Goal: Information Seeking & Learning: Compare options

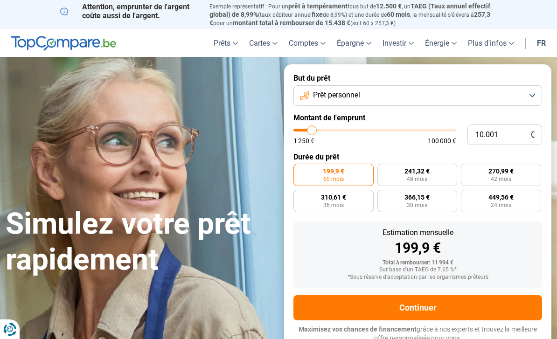
type input "10.500"
type input "10500"
type input "11.250"
type input "11250"
type input "12.000"
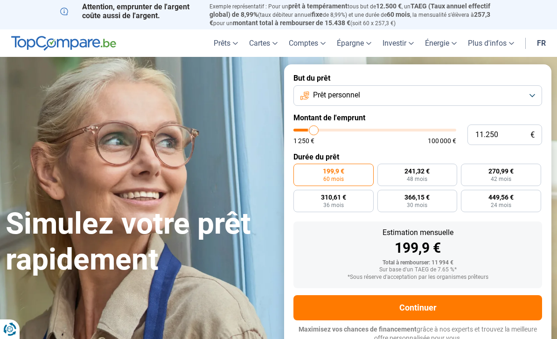
type input "12000"
type input "13.000"
type input "13000"
type input "13.750"
type input "13750"
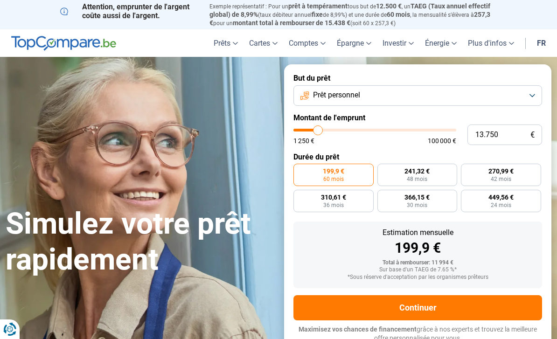
type input "16.000"
type input "16000"
type input "18.000"
type input "18000"
type input "20.750"
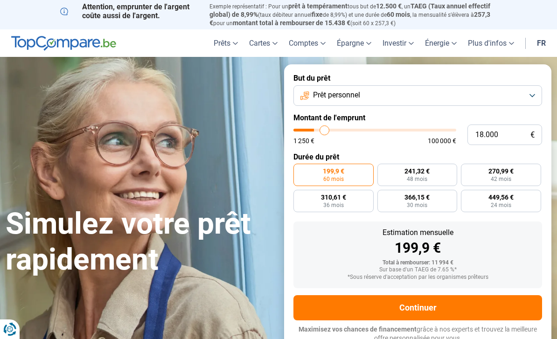
type input "20750"
type input "23.000"
type input "23000"
type input "24.750"
type input "24750"
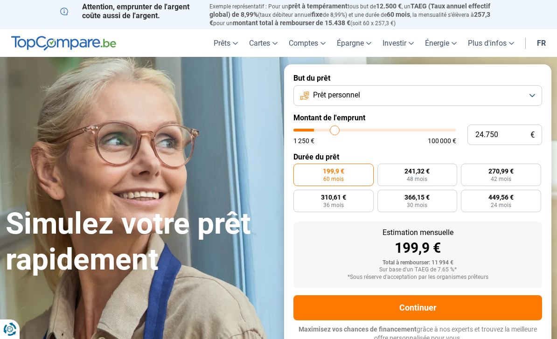
type input "26.500"
type input "26500"
type input "28.750"
type input "28750"
type input "30.250"
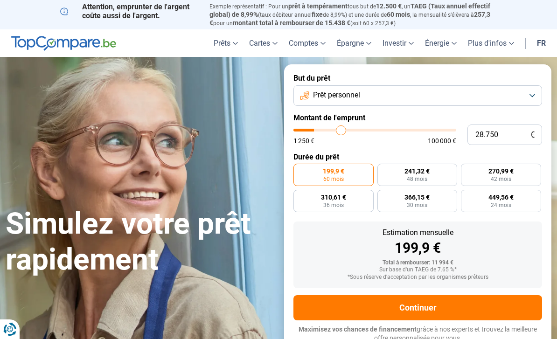
type input "30250"
type input "32.000"
type input "32000"
type input "33.500"
type input "33500"
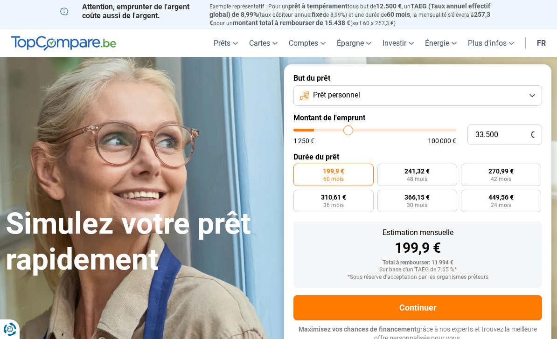
type input "35.000"
type input "35000"
type input "36.500"
type input "36500"
type input "38.000"
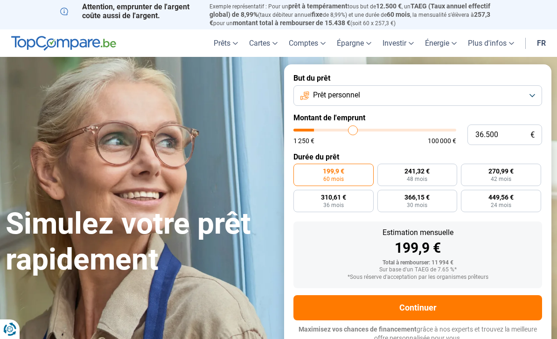
type input "38000"
type input "39.250"
type input "39250"
type input "40.750"
type input "40750"
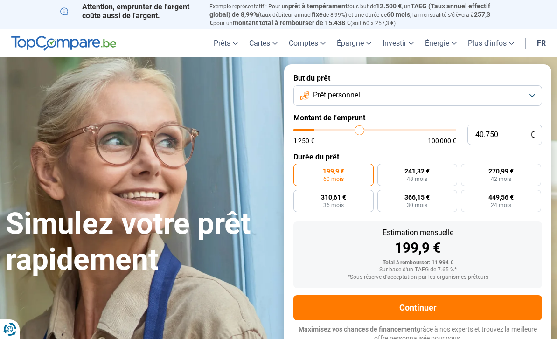
type input "42.250"
type input "42250"
type input "43.500"
type input "43500"
type input "45.000"
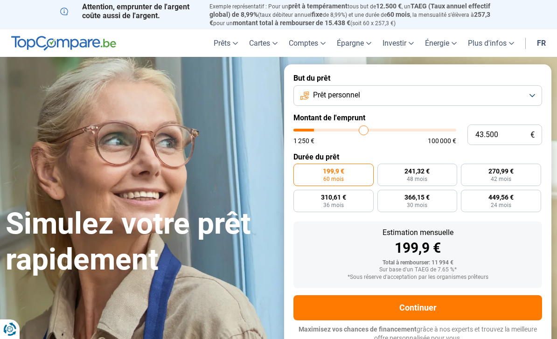
type input "45000"
type input "46.500"
type input "46500"
type input "48.000"
type input "48000"
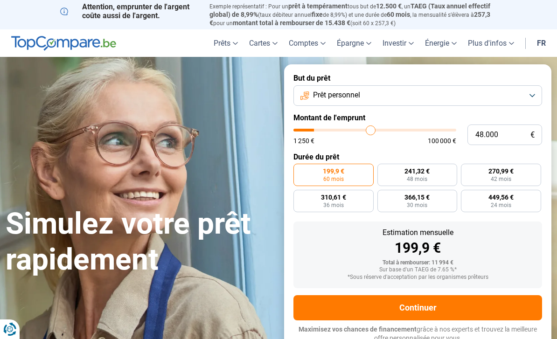
type input "49.500"
type input "49500"
type input "51.000"
type input "51000"
type input "52.500"
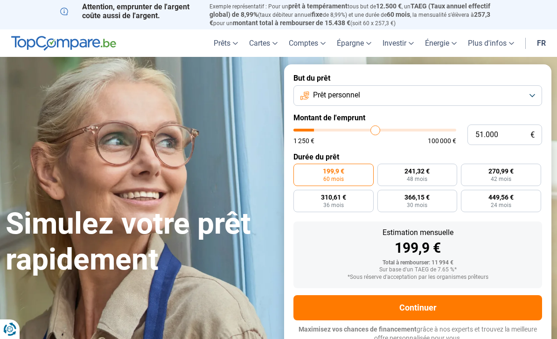
type input "52500"
type input "54.000"
type input "54000"
type input "55.500"
type input "55500"
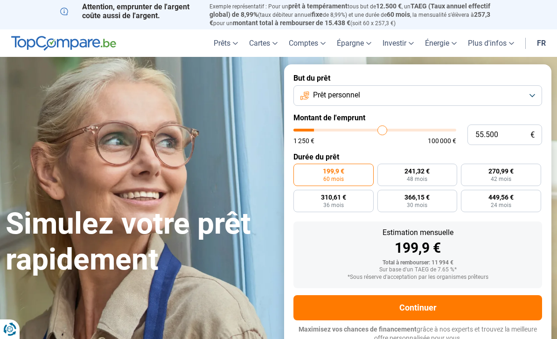
type input "56.750"
type input "56750"
type input "58.250"
type input "58250"
type input "59.750"
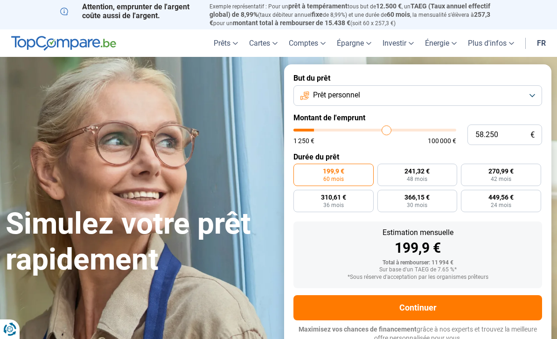
type input "59750"
type input "61.000"
type input "61000"
type input "62.500"
type input "62500"
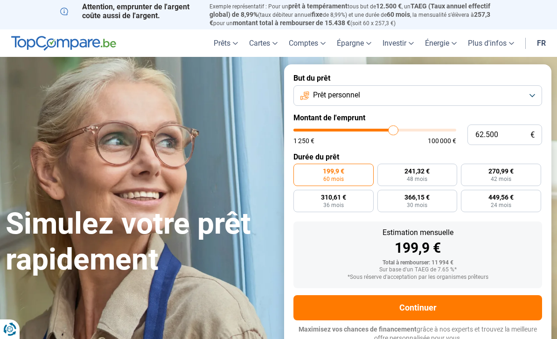
type input "63.750"
type input "63750"
type input "65.250"
type input "65250"
type input "66.750"
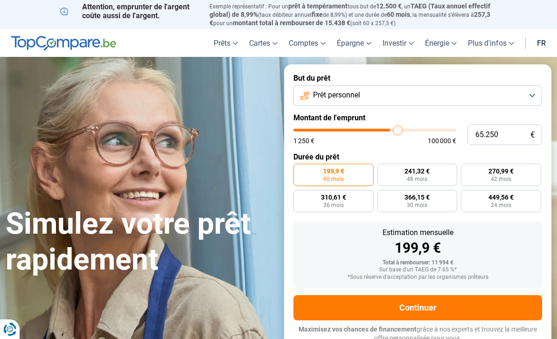
type input "66750"
type input "68.250"
type input "68250"
type input "69.750"
type input "69750"
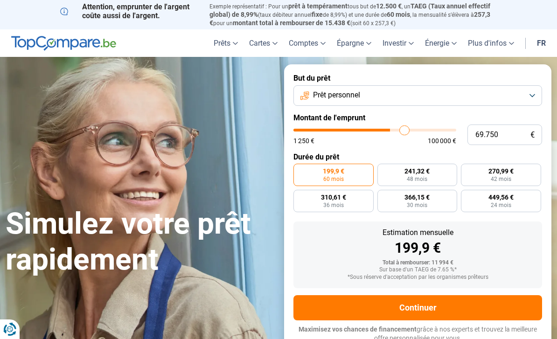
type input "71.750"
type input "71750"
type input "73.250"
type input "73250"
type input "74.750"
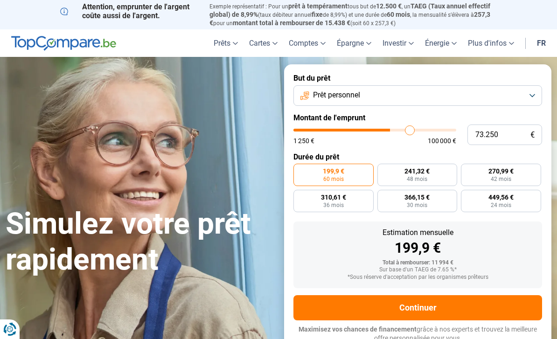
type input "74750"
type input "76.250"
type input "76250"
type input "77.500"
type input "77500"
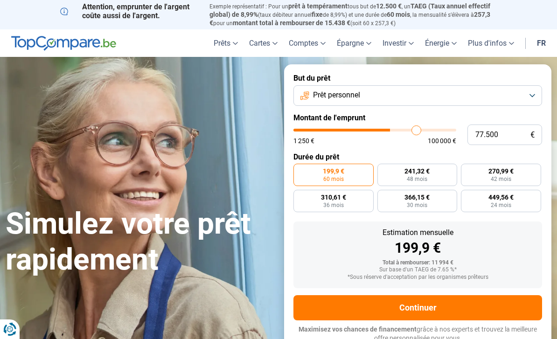
type input "79.000"
type input "79000"
type input "80.000"
type input "80000"
type input "81.250"
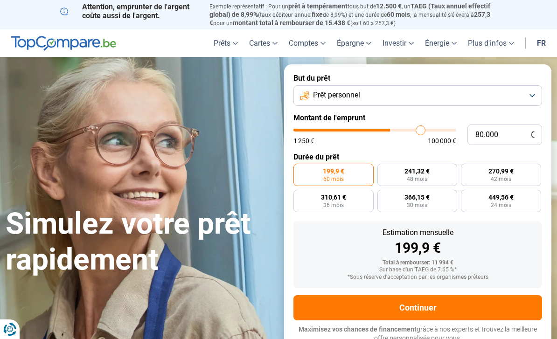
type input "81250"
type input "82.500"
type input "82500"
type input "83.750"
type input "83750"
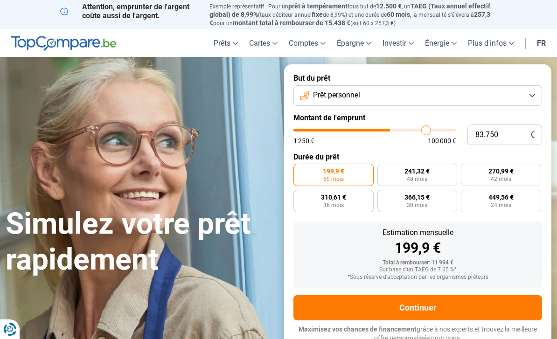
type input "85.000"
type input "85000"
type input "86.250"
type input "86250"
type input "87.750"
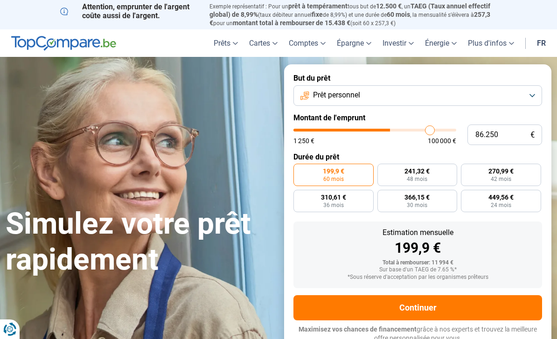
type input "87750"
type input "89.000"
type input "89000"
type input "90.000"
type input "90000"
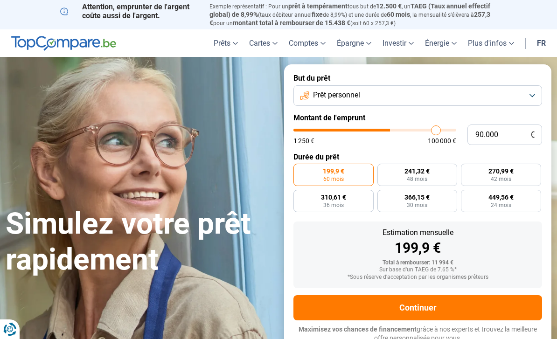
type input "91.250"
type input "91250"
type input "92.500"
type input "92500"
type input "93.500"
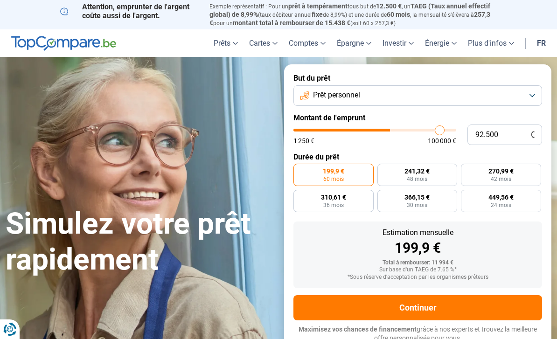
type input "93500"
type input "94.750"
type input "94750"
type input "95.500"
type input "95500"
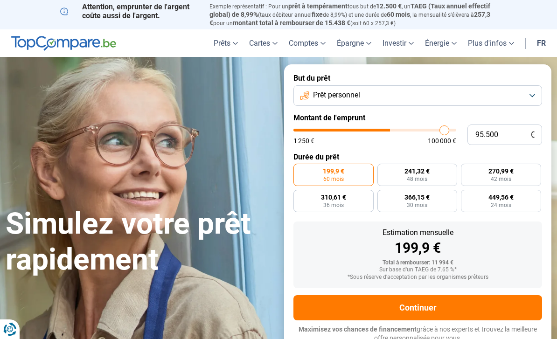
type input "96.500"
type input "96500"
type input "97.250"
type input "97250"
type input "98.250"
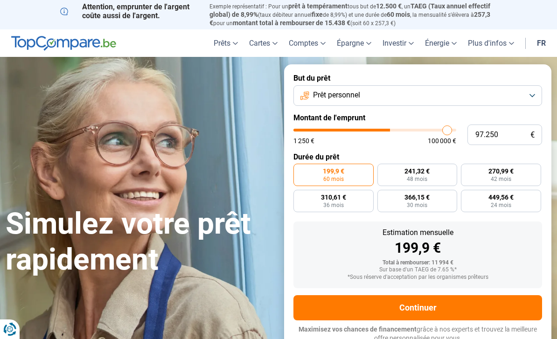
type input "98250"
type input "99.000"
type input "99000"
type input "99.750"
type input "99750"
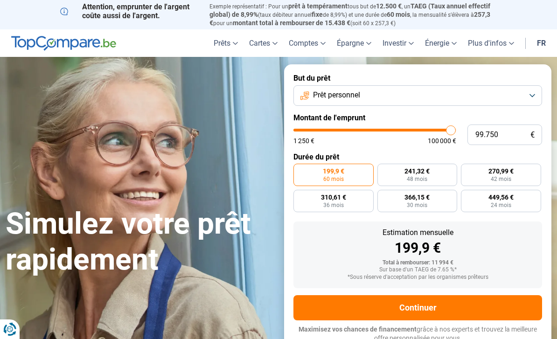
type input "100.000"
type input "100000"
radio input "false"
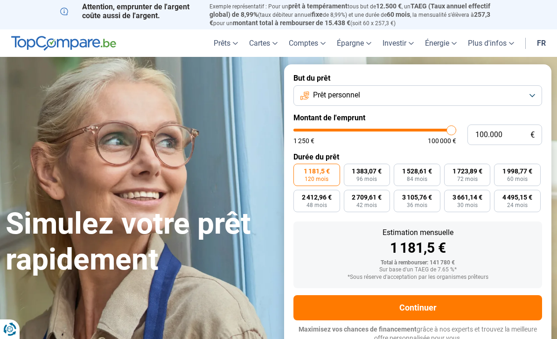
click at [420, 207] on label "3 105,76 € 36 mois" at bounding box center [417, 201] width 47 height 22
click at [400, 196] on input "3 105,76 € 36 mois" at bounding box center [397, 193] width 6 height 6
radio input "true"
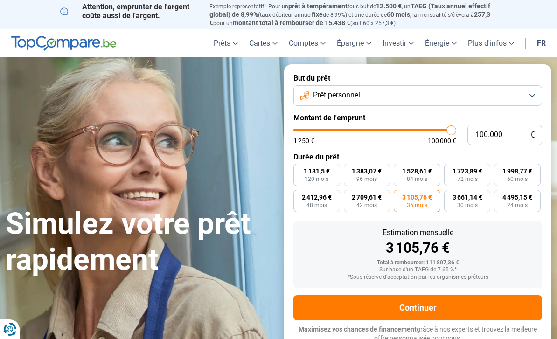
click at [531, 95] on button "Prêt personnel" at bounding box center [418, 95] width 249 height 21
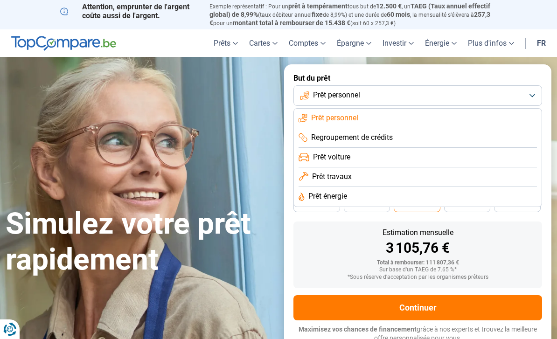
click at [526, 148] on li "Regroupement de crédits" at bounding box center [418, 158] width 238 height 20
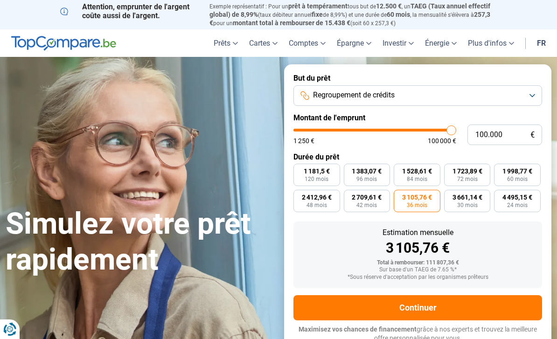
click at [510, 95] on button "Regroupement de crédits" at bounding box center [418, 95] width 249 height 21
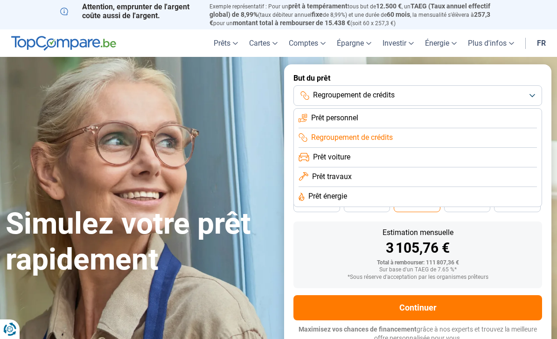
click at [504, 168] on li "Prêt voiture" at bounding box center [418, 178] width 238 height 20
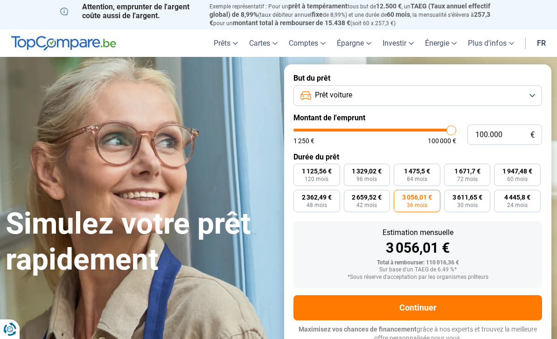
click at [499, 97] on button "Prêt voiture" at bounding box center [418, 95] width 249 height 21
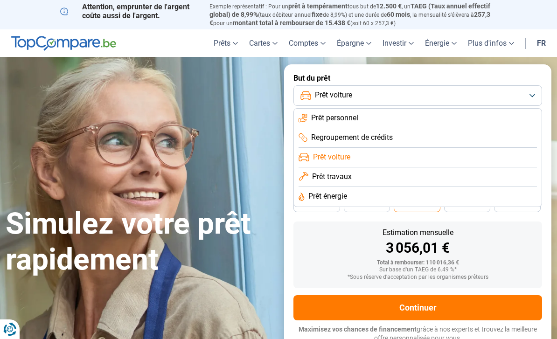
click at [474, 187] on li "Prêt travaux" at bounding box center [418, 197] width 238 height 20
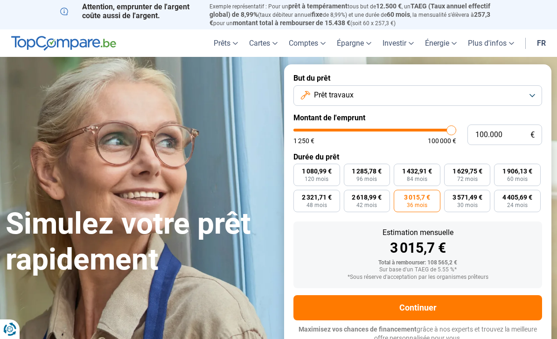
click at [492, 98] on button "Prêt travaux" at bounding box center [418, 95] width 249 height 21
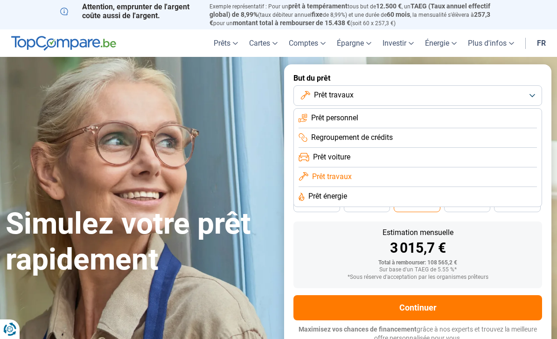
click at [471, 195] on li "Prêt énergie" at bounding box center [418, 197] width 238 height 20
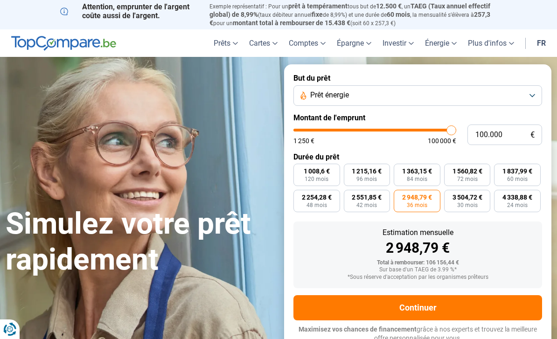
click at [524, 89] on button "Prêt énergie" at bounding box center [418, 95] width 249 height 21
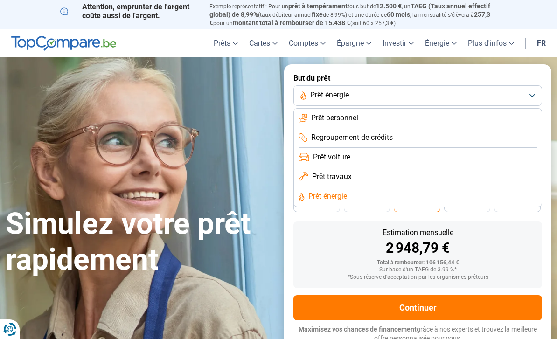
click at [482, 128] on li "Prêt personnel" at bounding box center [418, 138] width 238 height 20
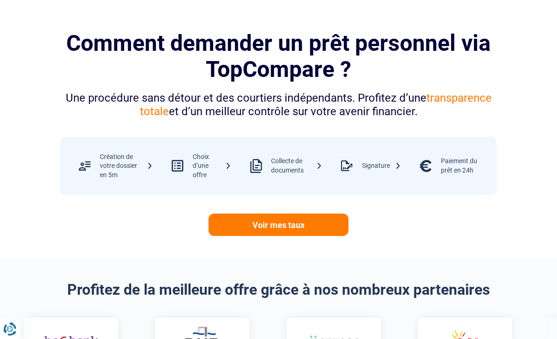
scroll to position [362, 0]
